Goal: Find specific page/section: Find specific page/section

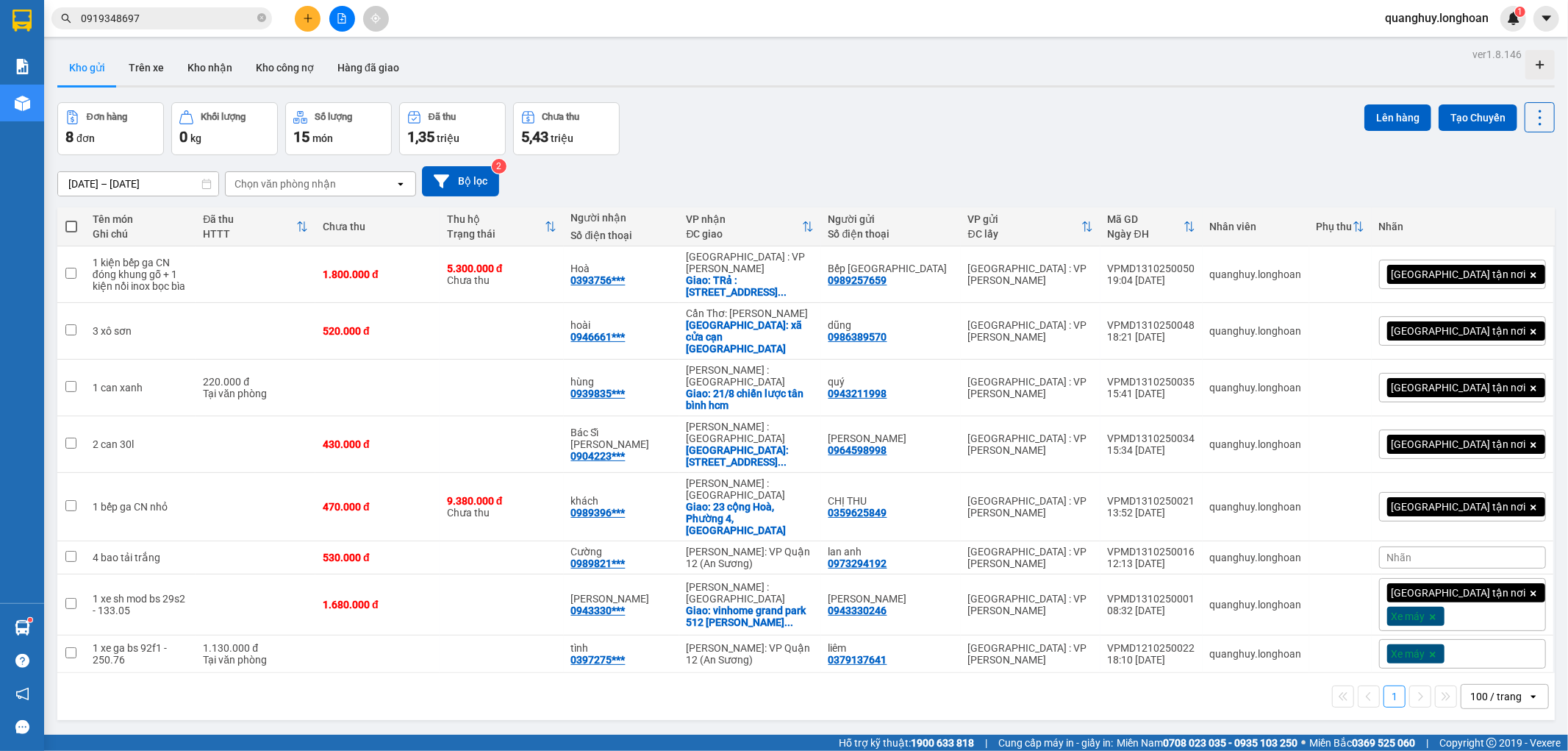
click at [1493, 689] on div "100 / trang" at bounding box center [1496, 696] width 52 height 15
click at [1474, 597] on span "100 / trang" at bounding box center [1488, 595] width 56 height 15
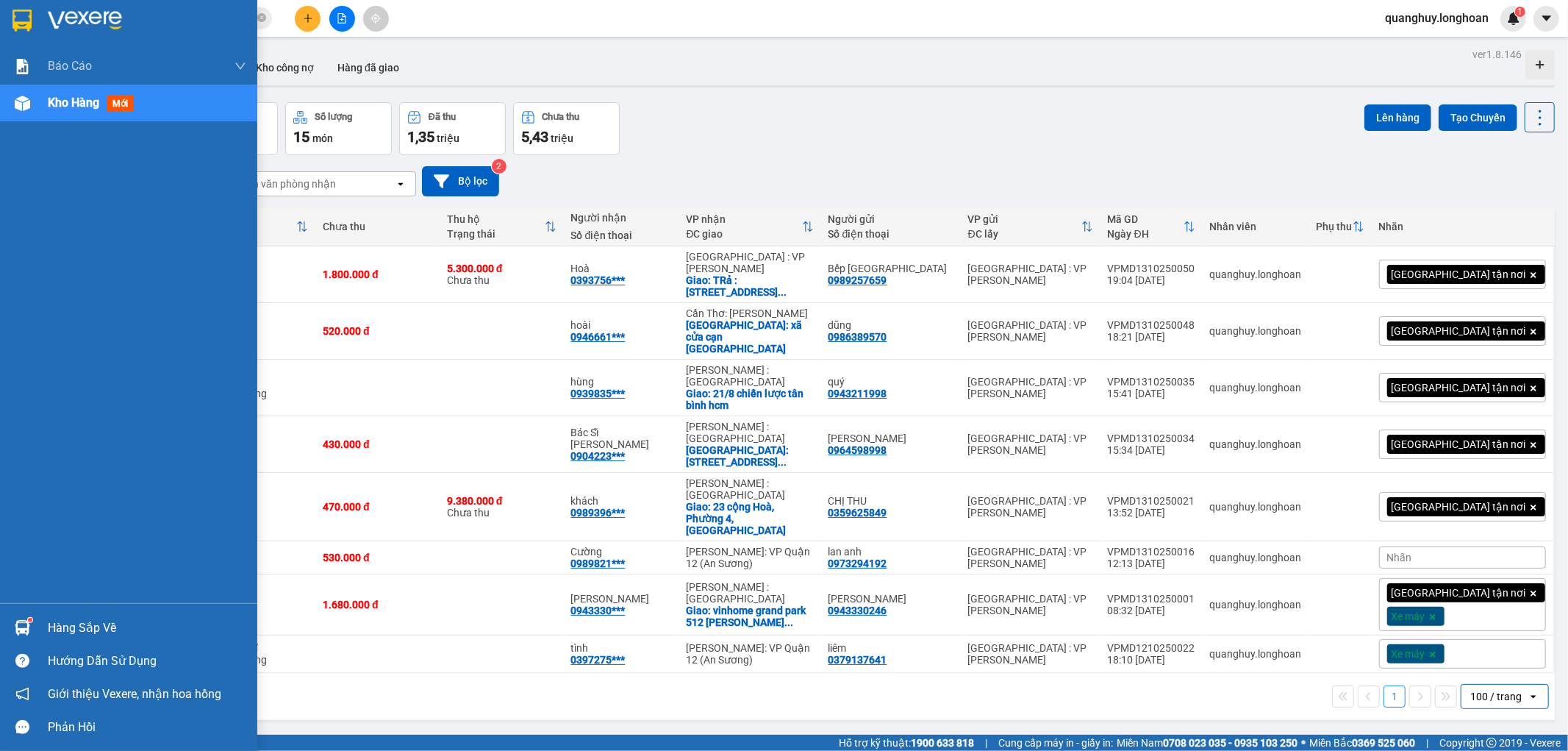
click at [29, 11] on img at bounding box center [21, 20] width 19 height 22
click at [4, 12] on div at bounding box center [129, 24] width 257 height 48
click at [10, 18] on div at bounding box center [22, 20] width 25 height 25
click at [25, 16] on img at bounding box center [21, 20] width 19 height 22
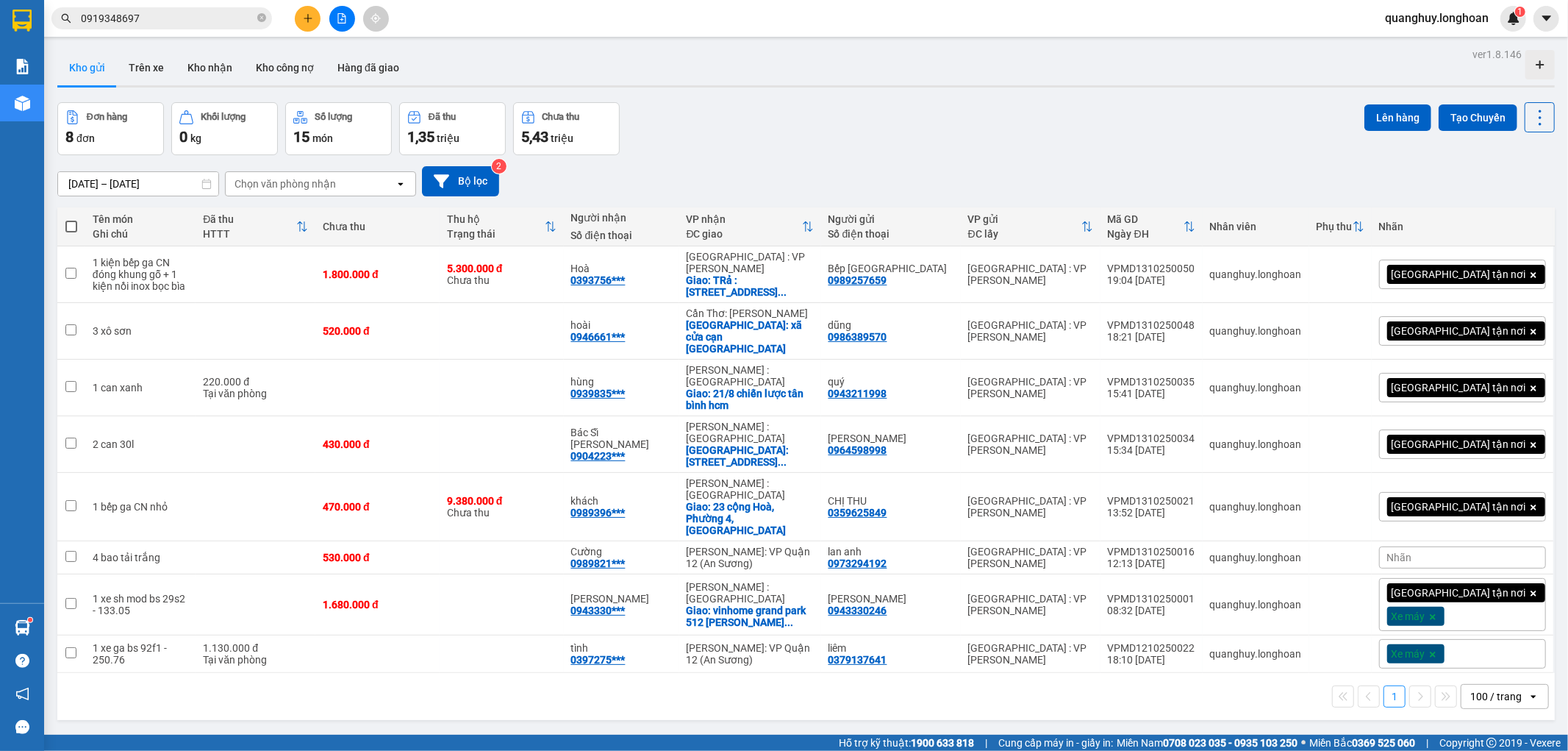
click at [124, 133] on div "8 đơn" at bounding box center [111, 136] width 90 height 20
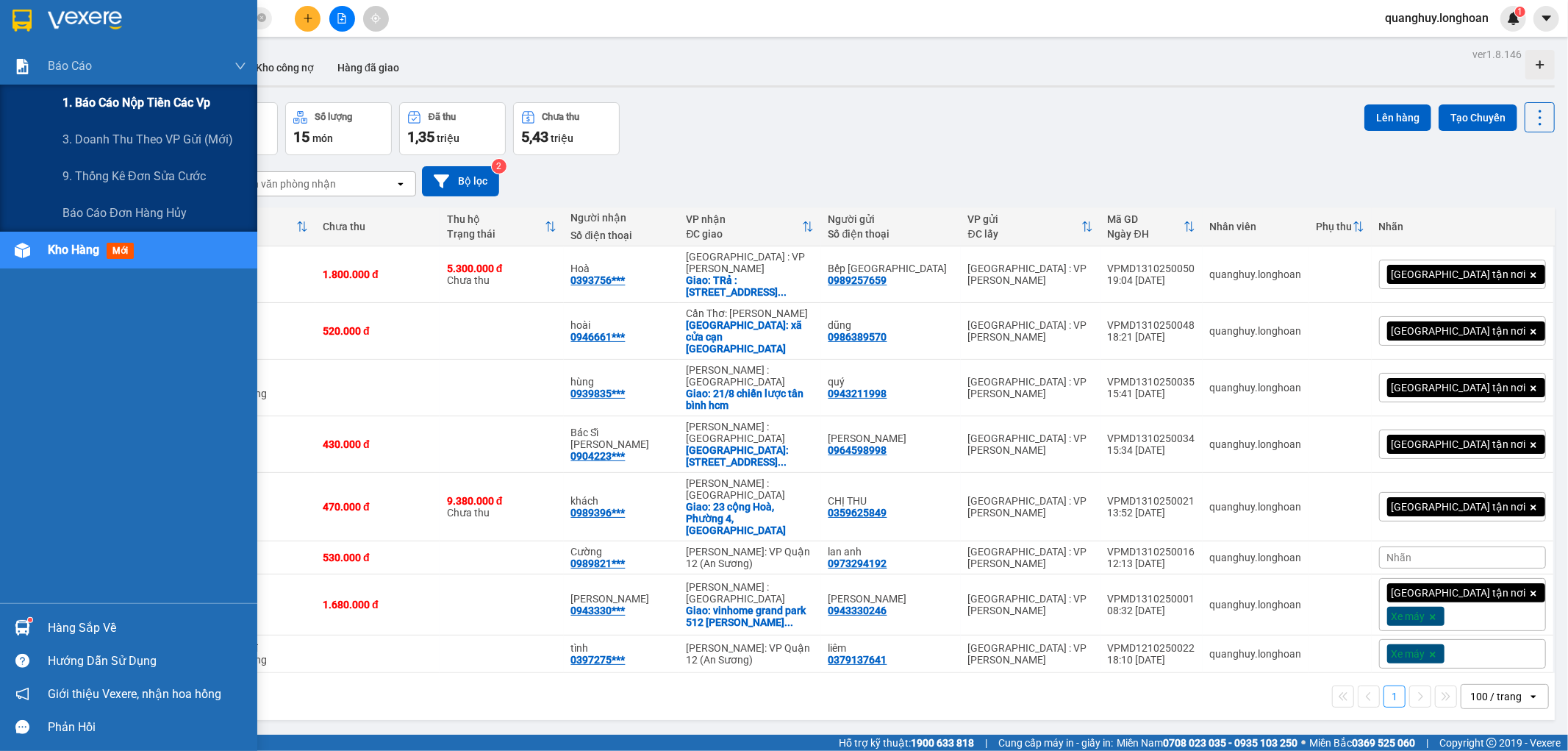
click at [122, 93] on span "1. Báo cáo nộp tiền các vp" at bounding box center [136, 102] width 147 height 18
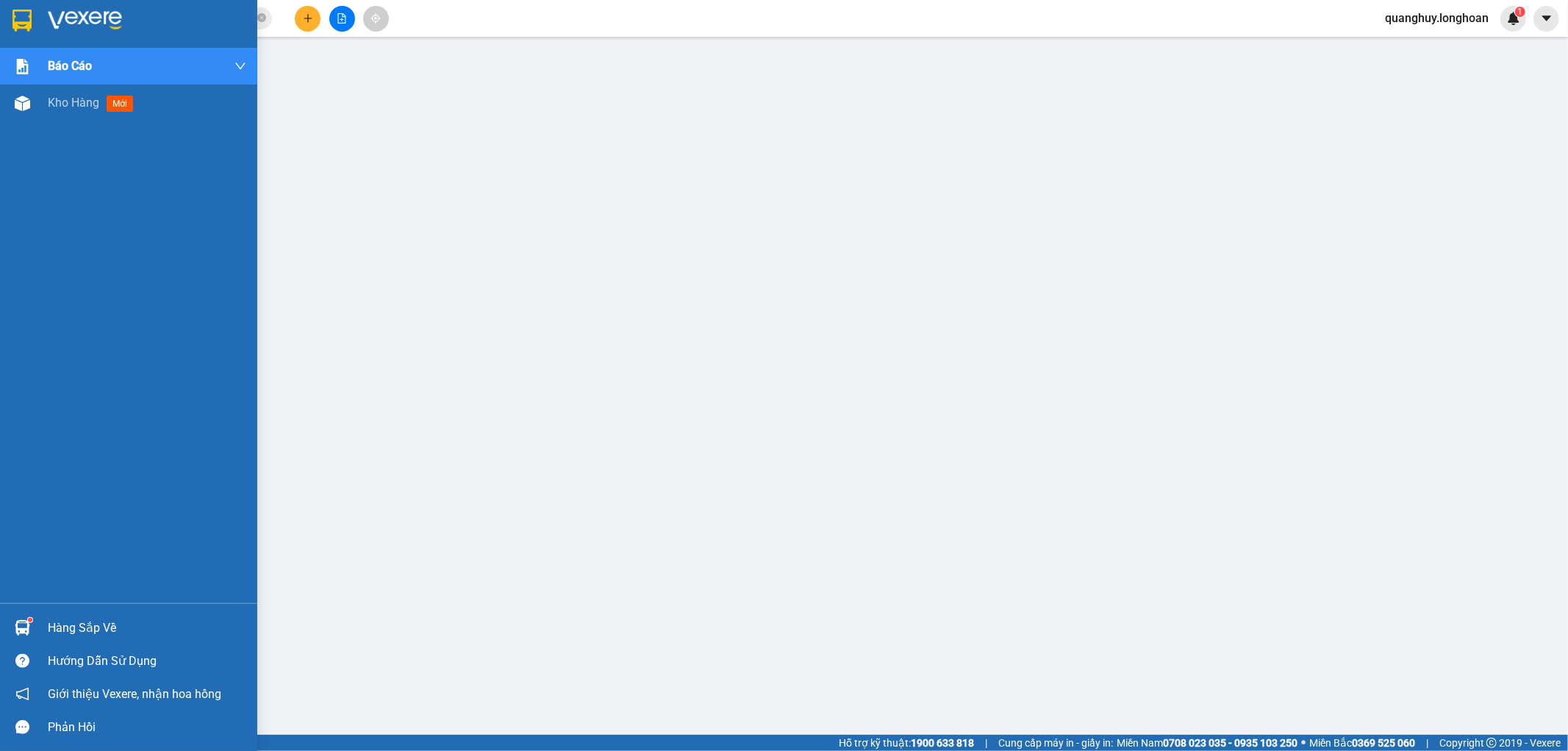
click at [20, 19] on img at bounding box center [21, 20] width 19 height 22
